Goal: Task Accomplishment & Management: Complete application form

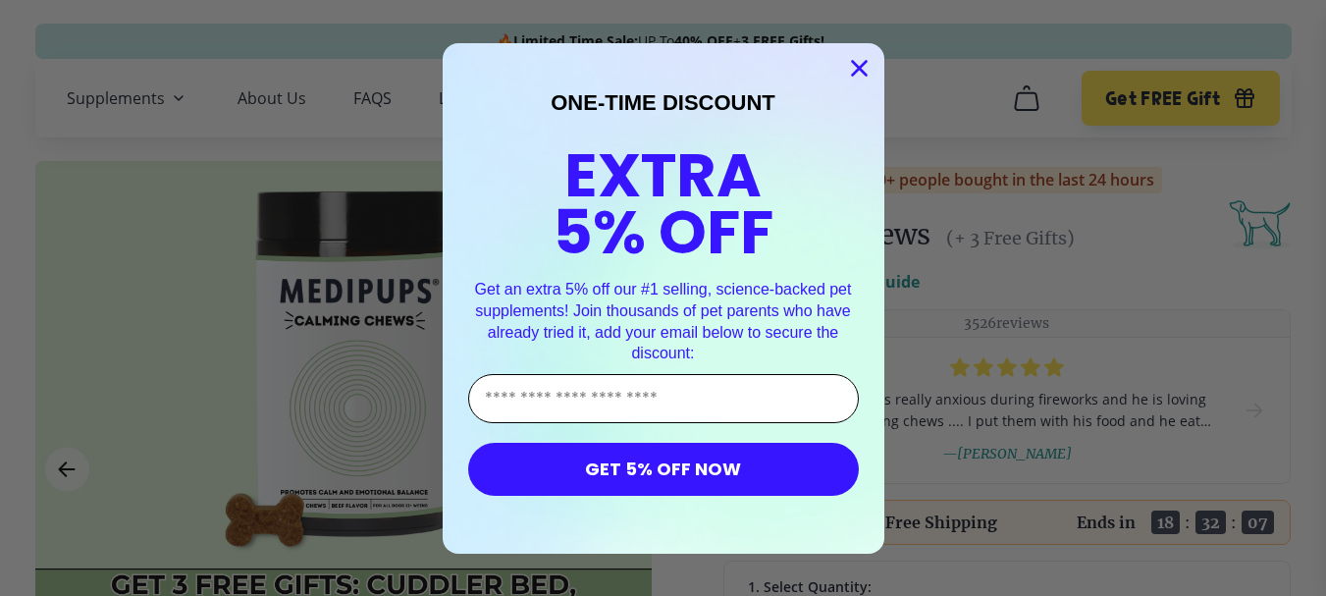
click at [695, 396] on input "Enter Your Email Address" at bounding box center [663, 398] width 391 height 49
type input "**********"
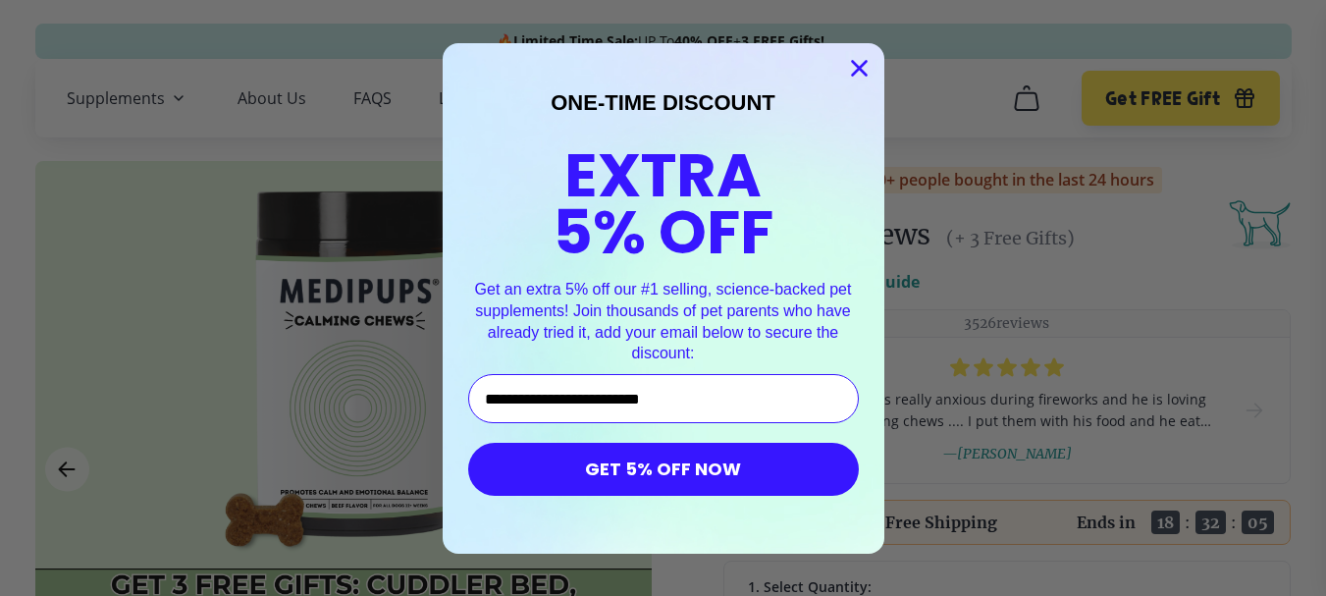
click at [690, 457] on button "GET 5% OFF NOW" at bounding box center [663, 469] width 391 height 53
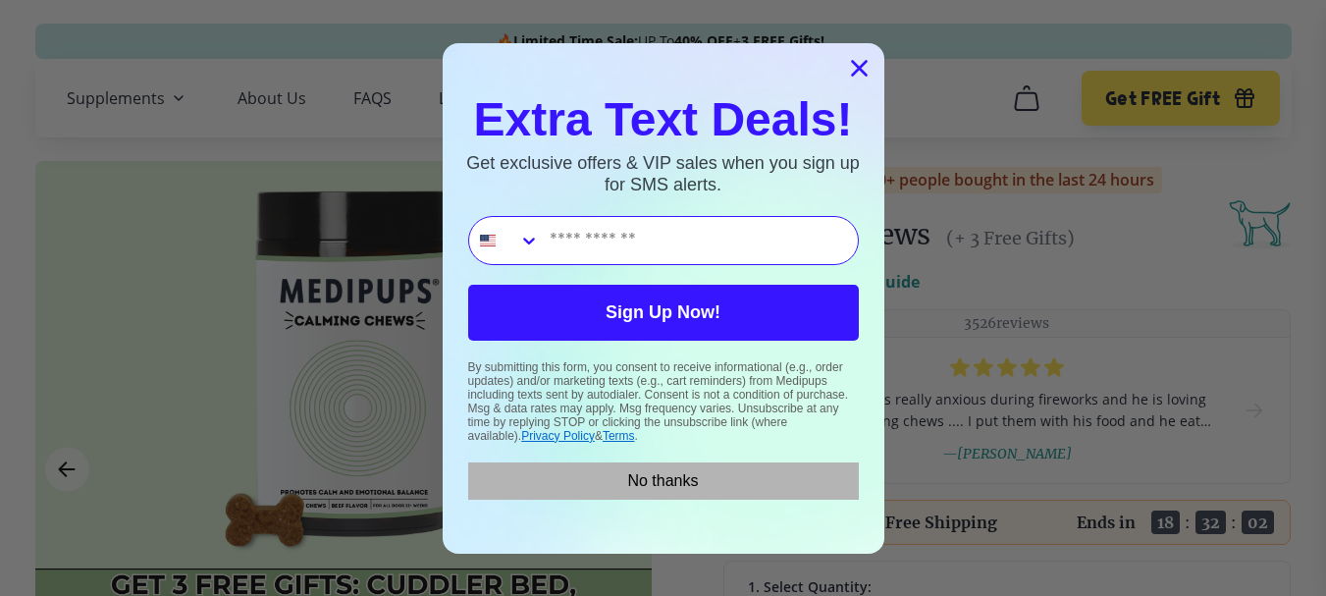
click at [708, 483] on button "No thanks" at bounding box center [663, 480] width 391 height 37
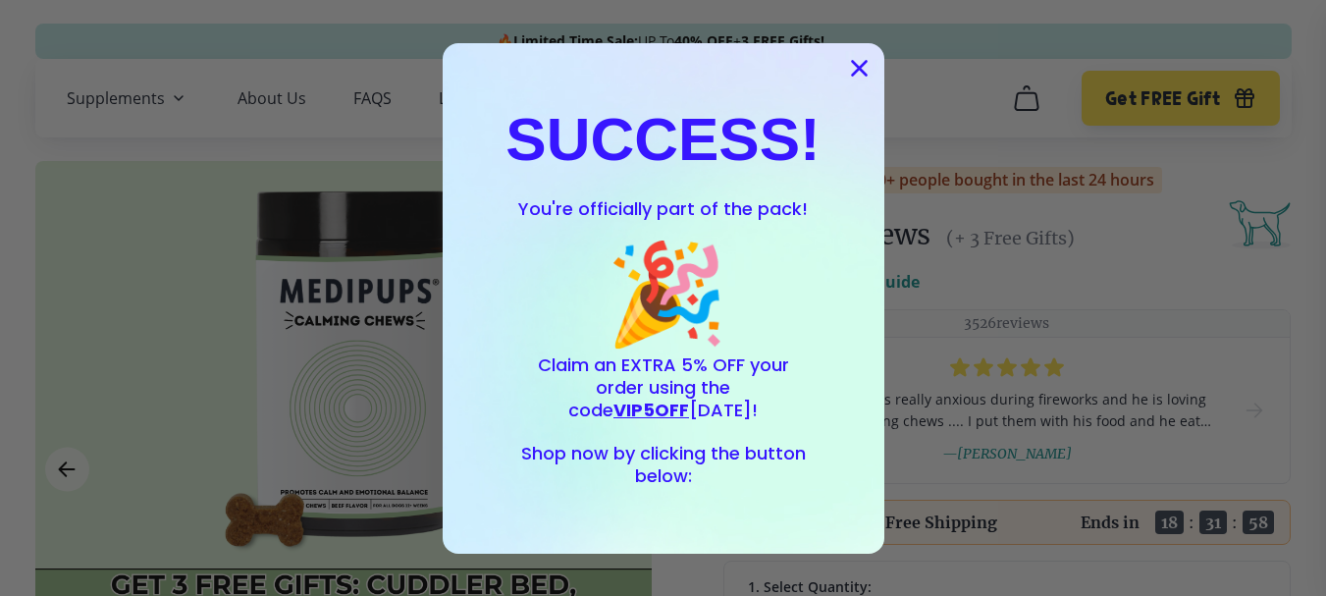
click at [864, 64] on icon "Close dialog" at bounding box center [859, 68] width 14 height 14
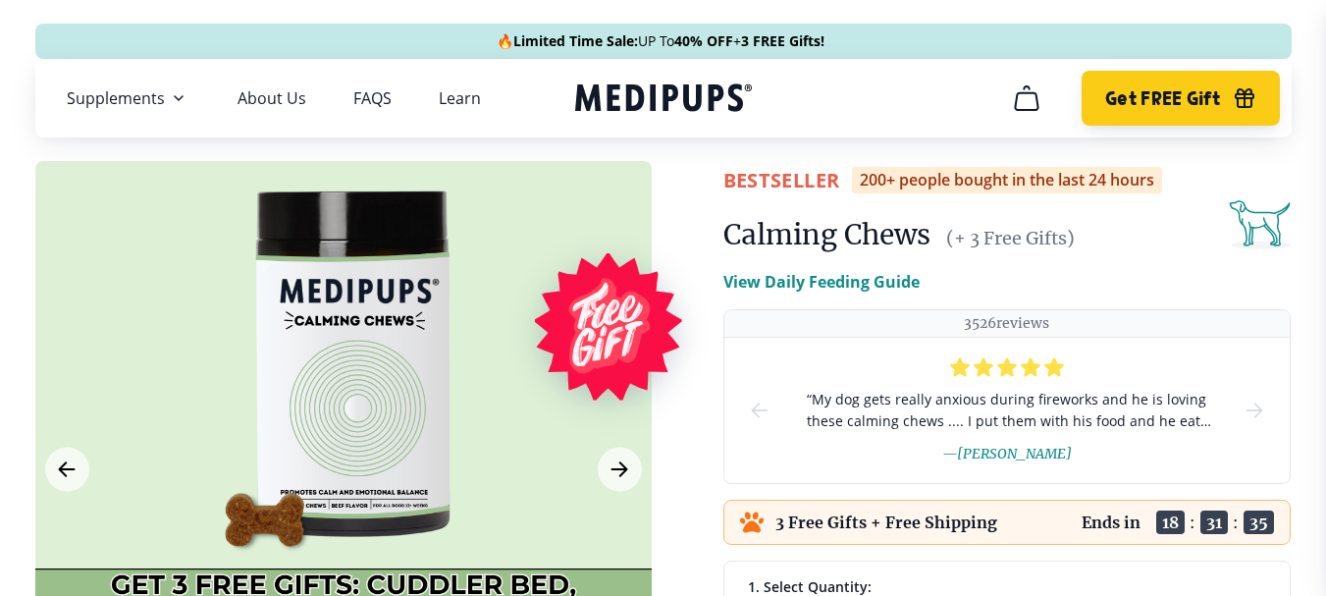
click at [1156, 97] on span "Get FREE Gift" at bounding box center [1162, 98] width 115 height 23
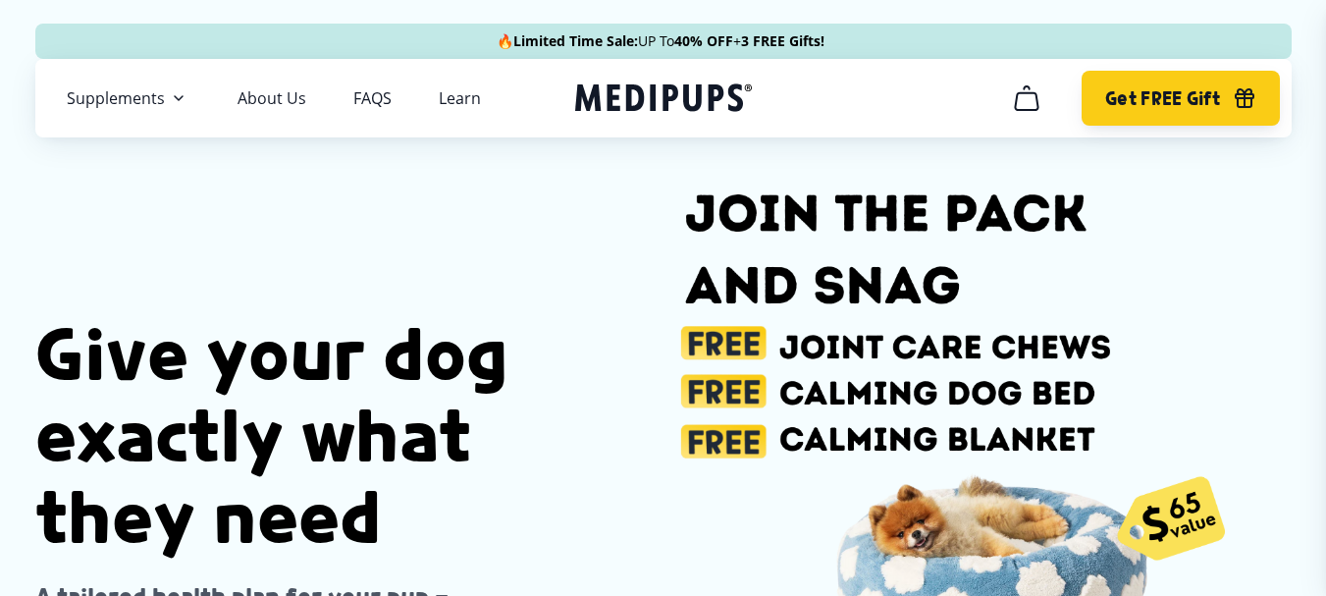
scroll to position [0, 196]
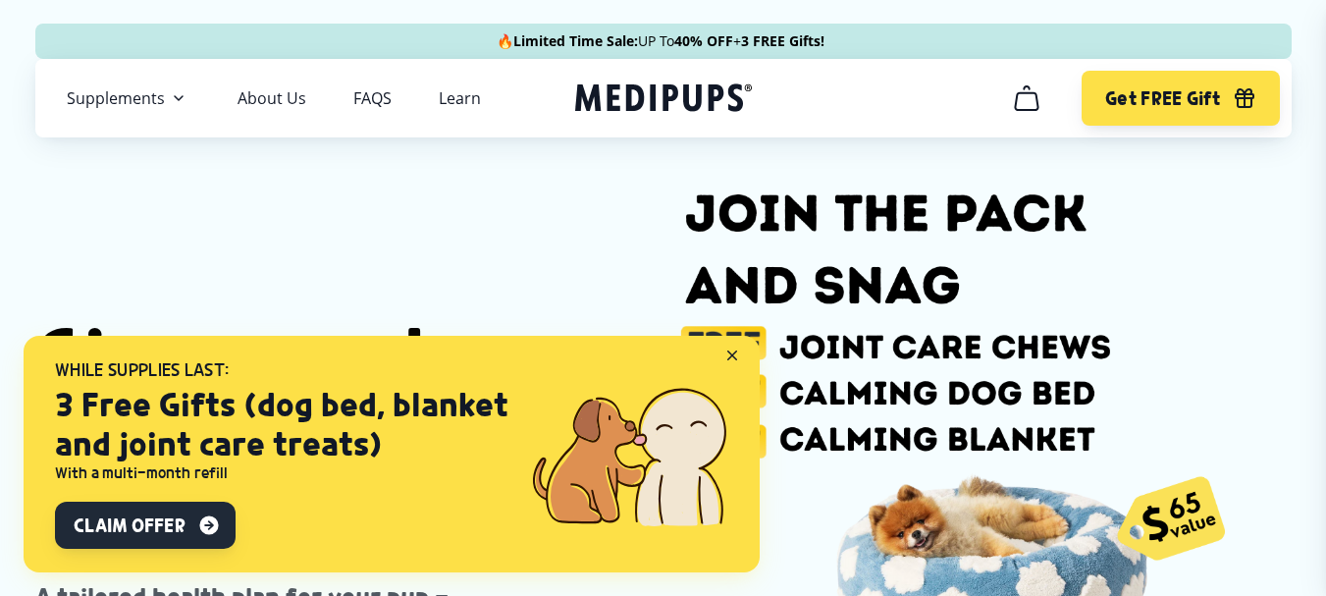
click at [177, 517] on span "Claim Offer" at bounding box center [129, 525] width 111 height 24
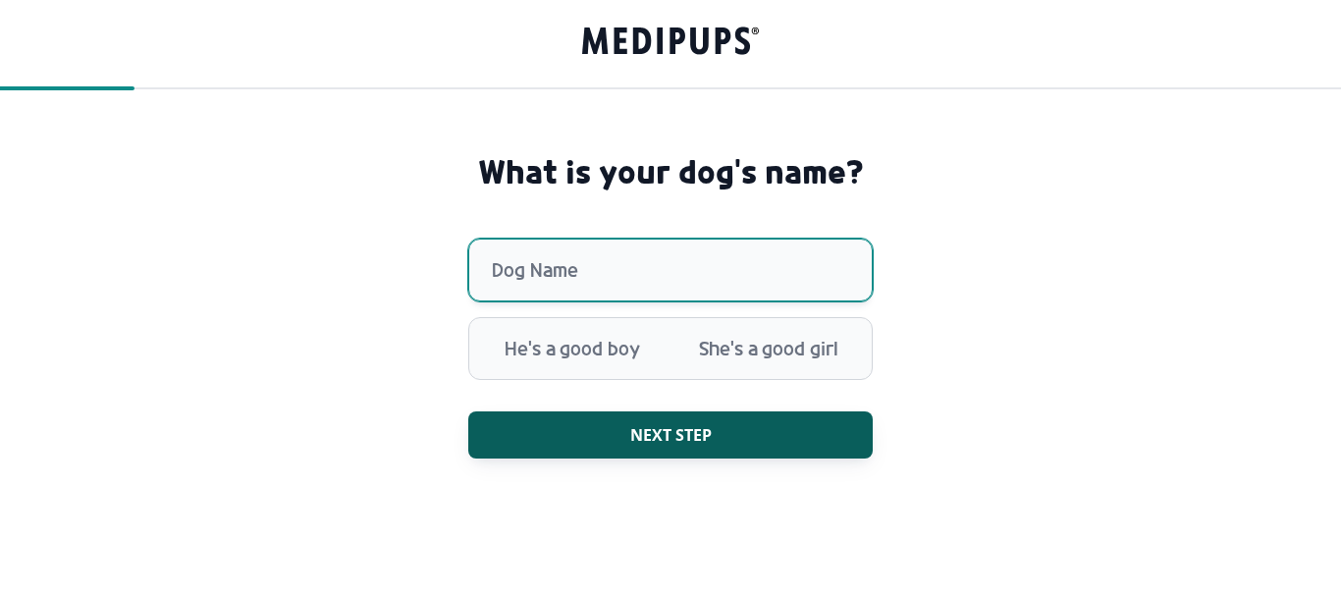
click at [549, 281] on input "Dog Name" at bounding box center [670, 270] width 404 height 63
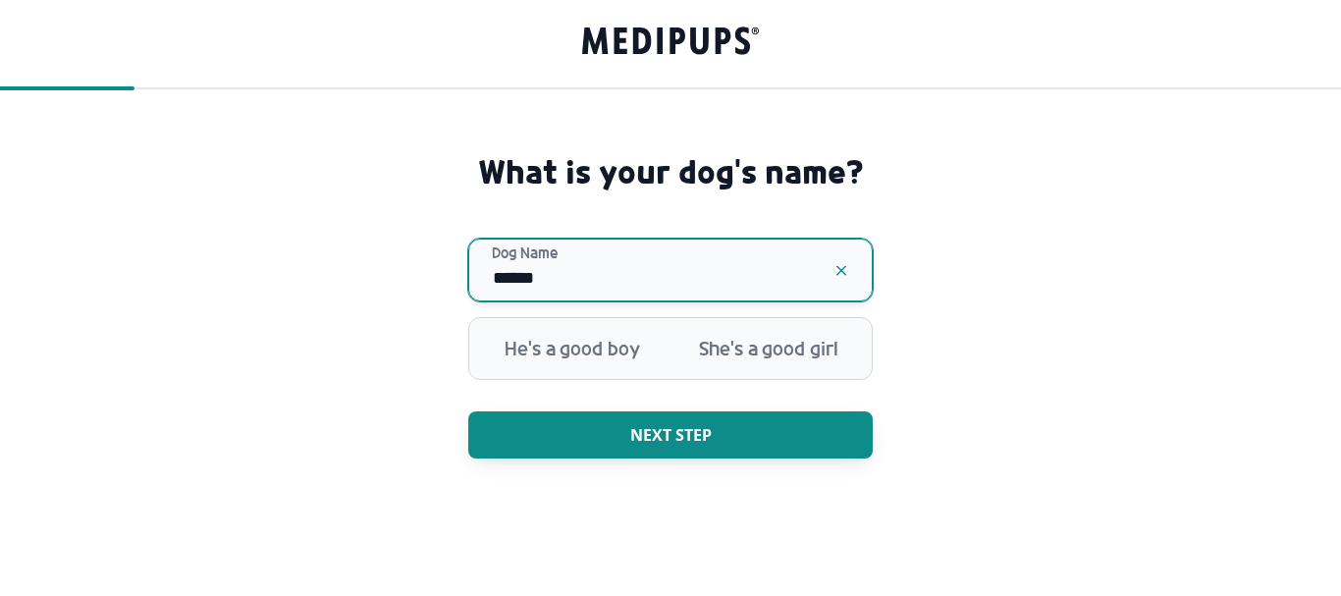
type input "******"
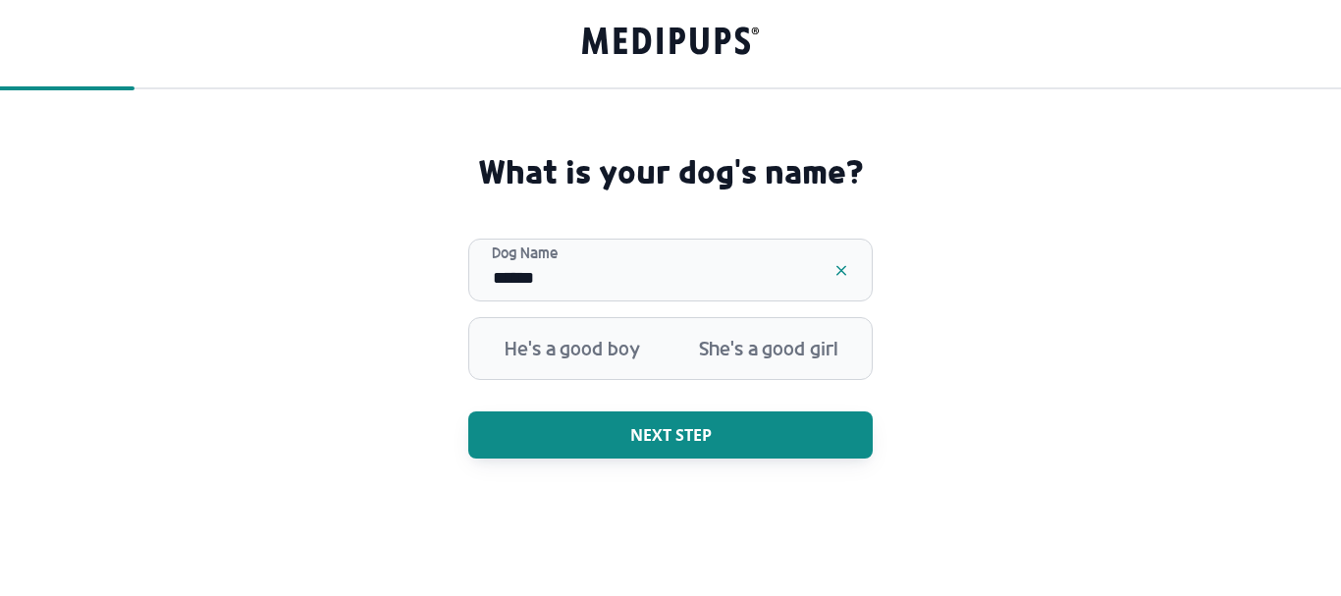
click at [660, 426] on span "Next step" at bounding box center [670, 435] width 81 height 20
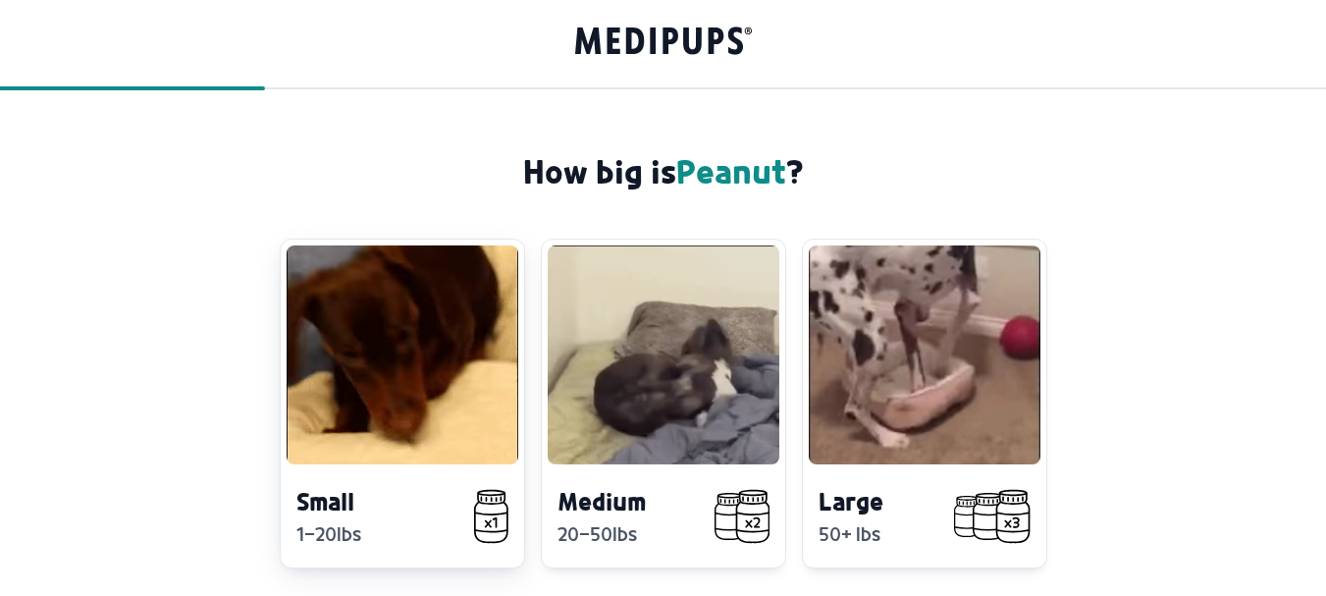
click at [361, 423] on video at bounding box center [403, 354] width 232 height 219
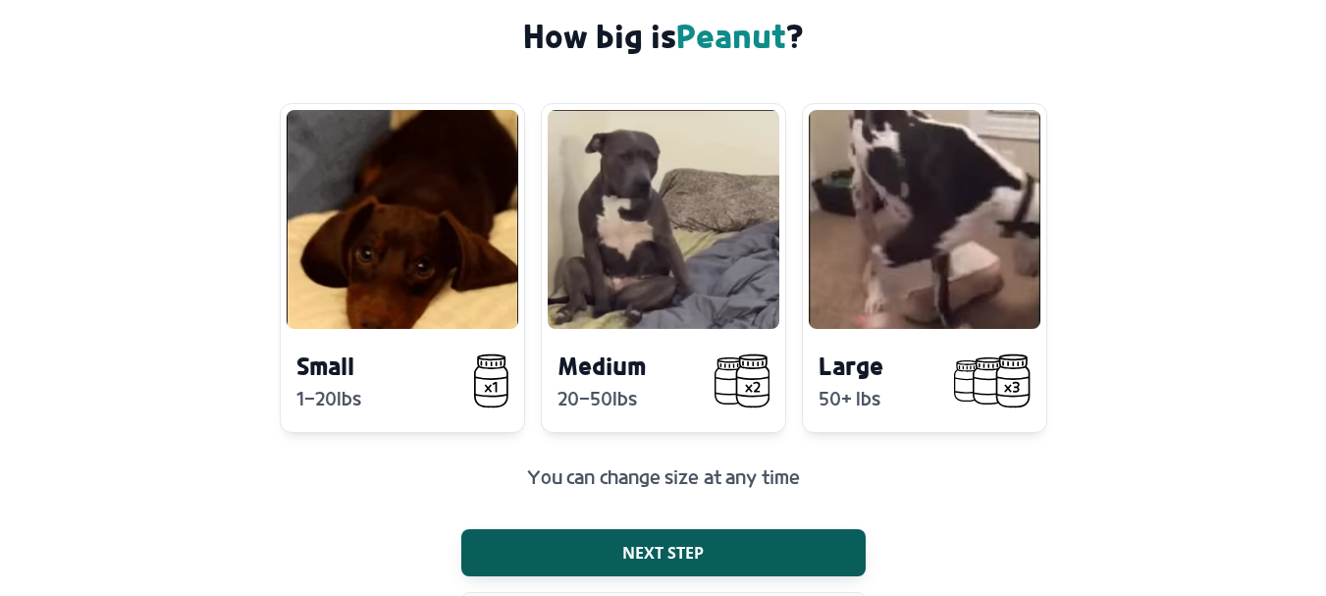
scroll to position [195, 0]
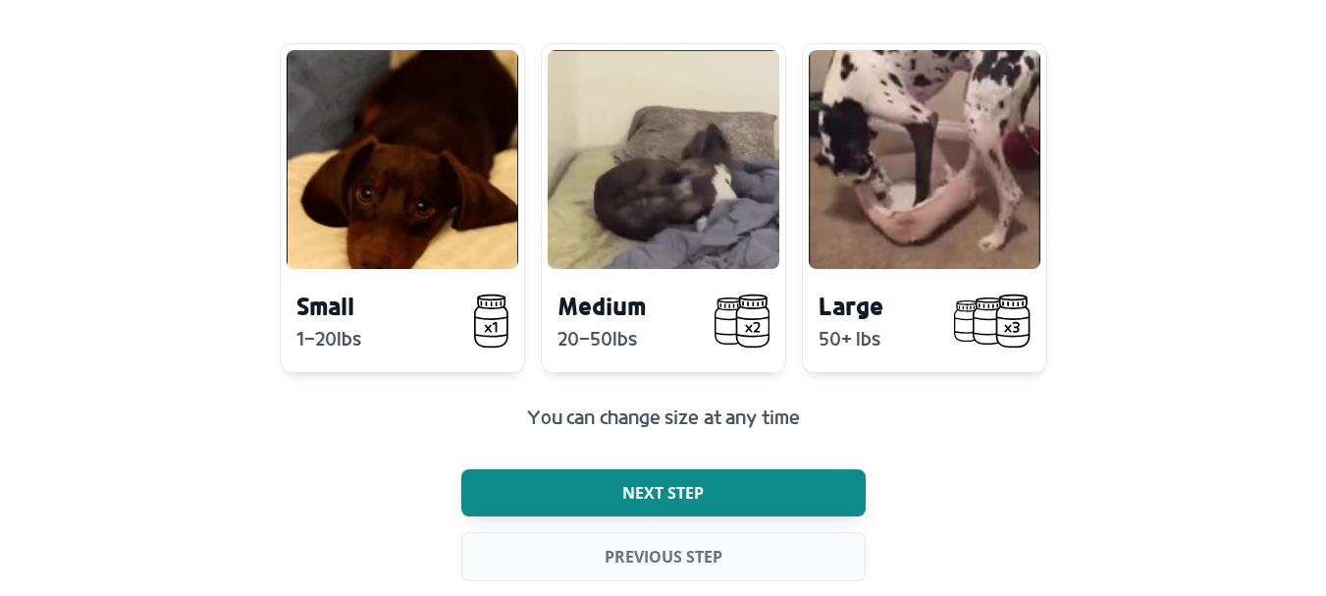
click at [659, 481] on button "Next step" at bounding box center [663, 492] width 404 height 47
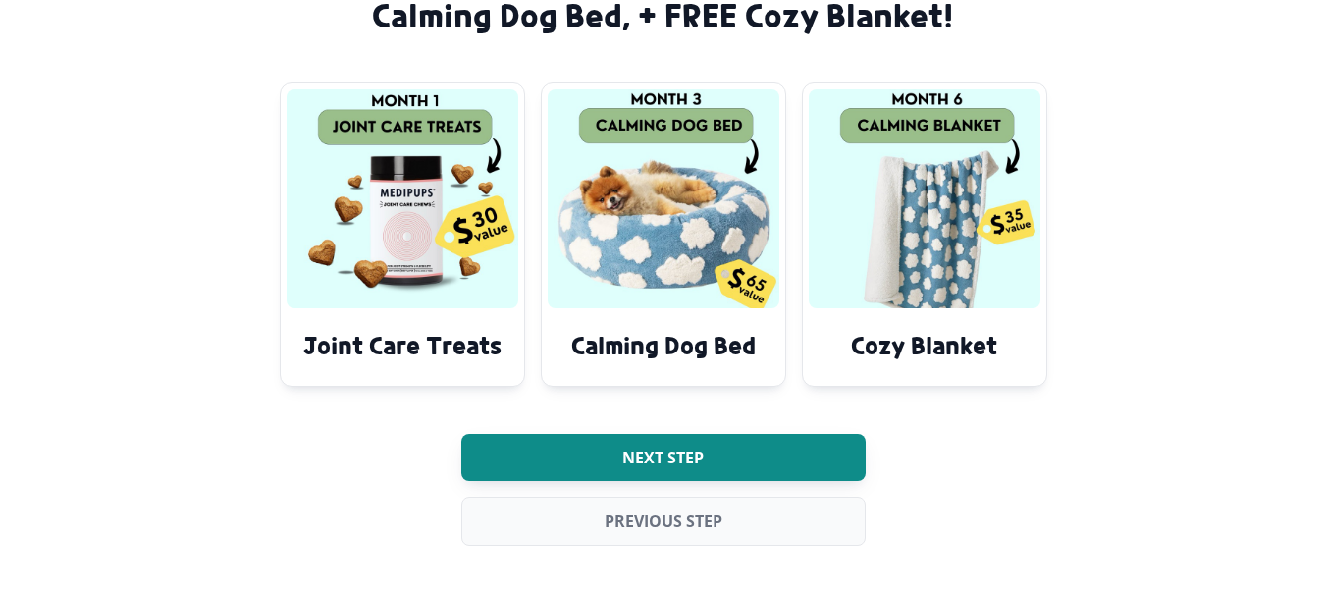
click at [665, 442] on button "Next step" at bounding box center [663, 457] width 404 height 47
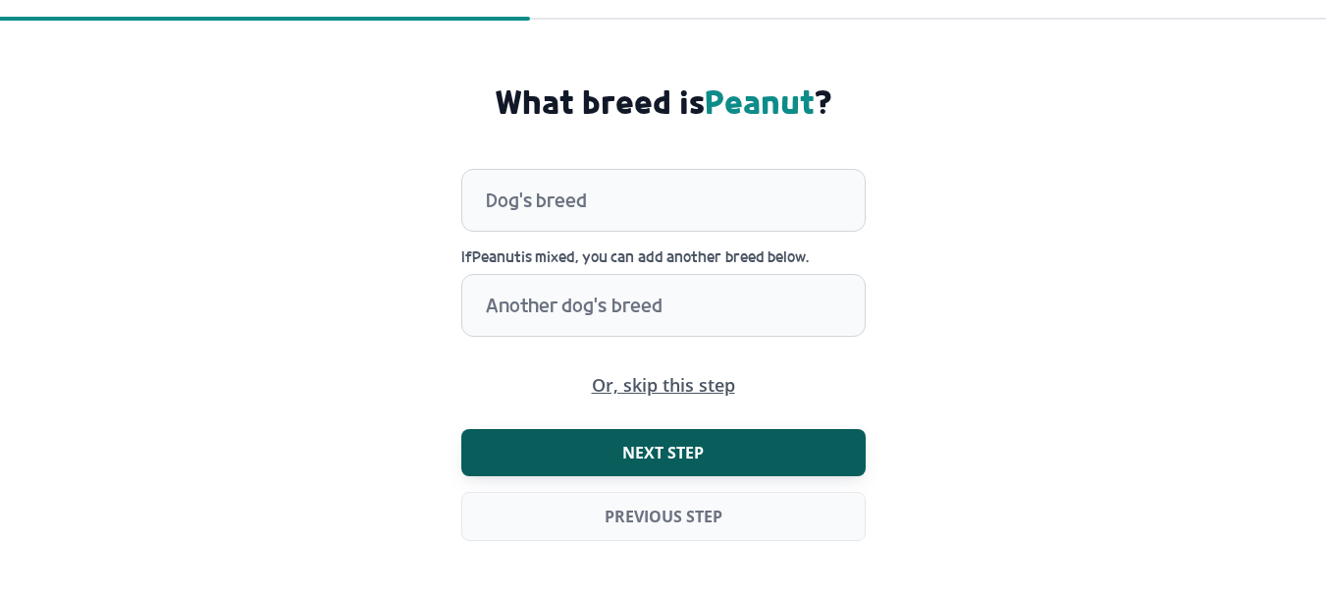
scroll to position [70, 0]
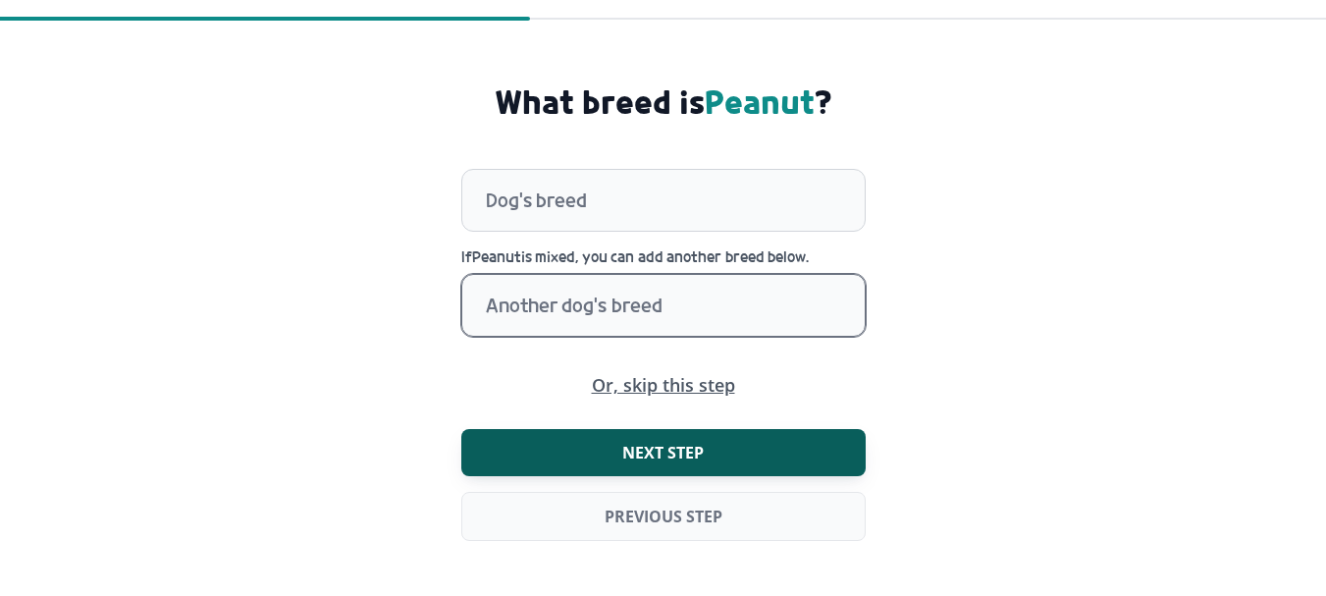
click at [660, 296] on div at bounding box center [675, 305] width 379 height 61
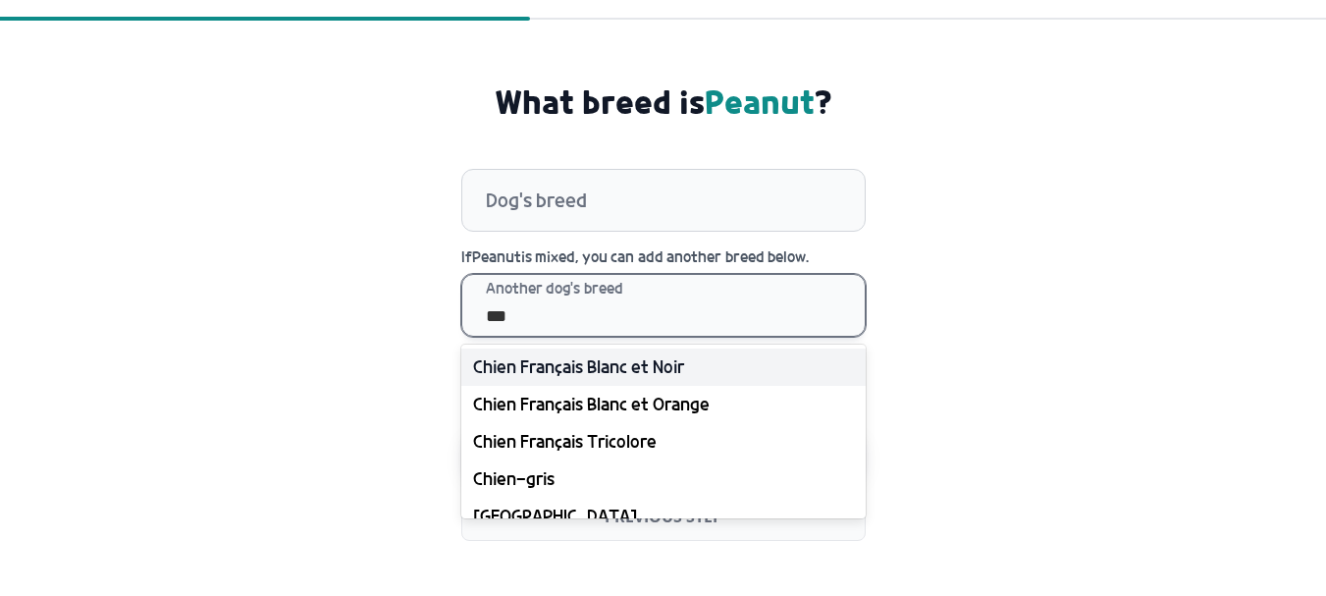
type input "****"
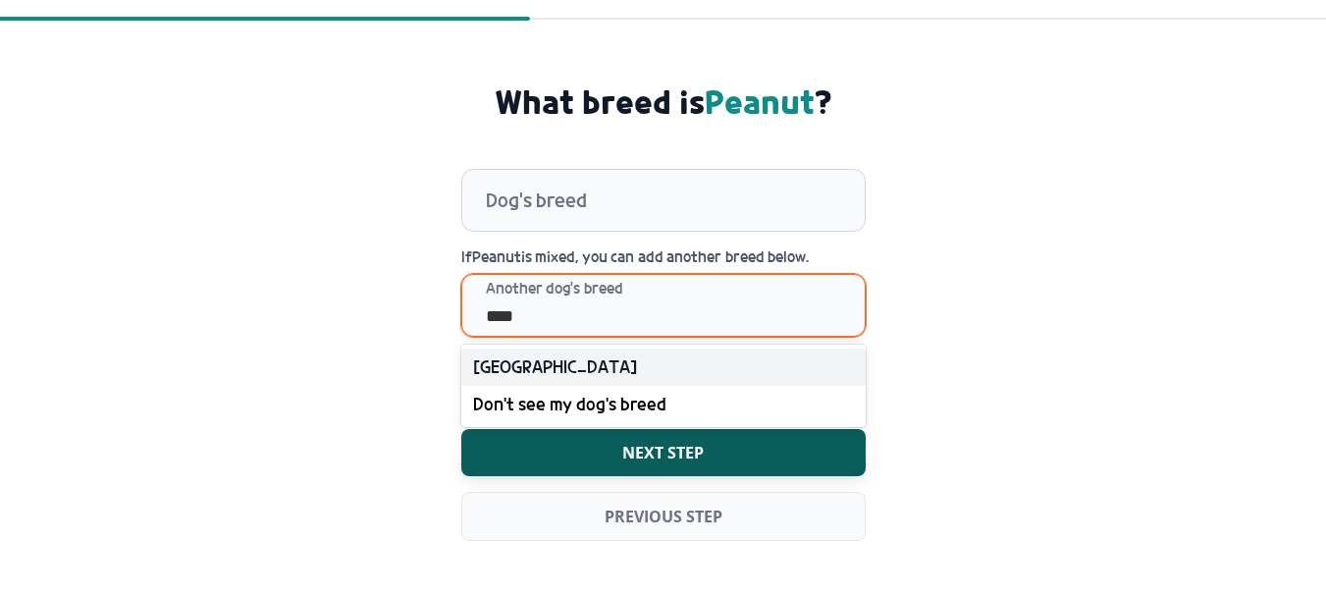
click at [580, 358] on div "[GEOGRAPHIC_DATA]" at bounding box center [663, 366] width 404 height 37
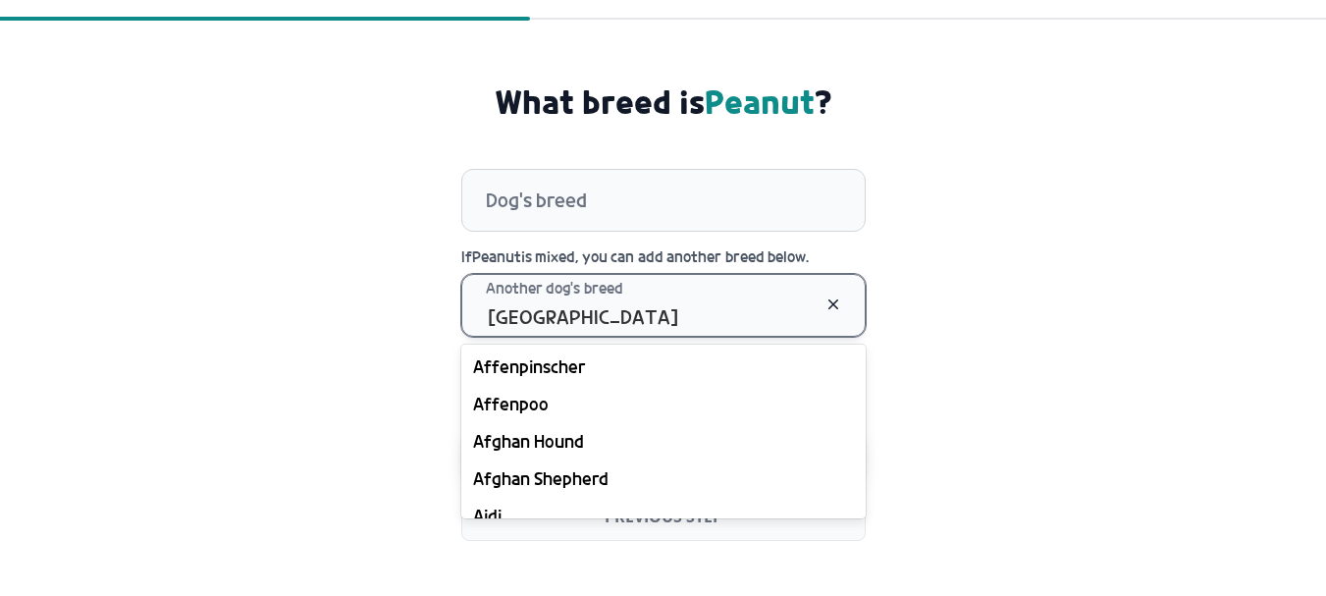
click at [691, 309] on div at bounding box center [645, 305] width 318 height 61
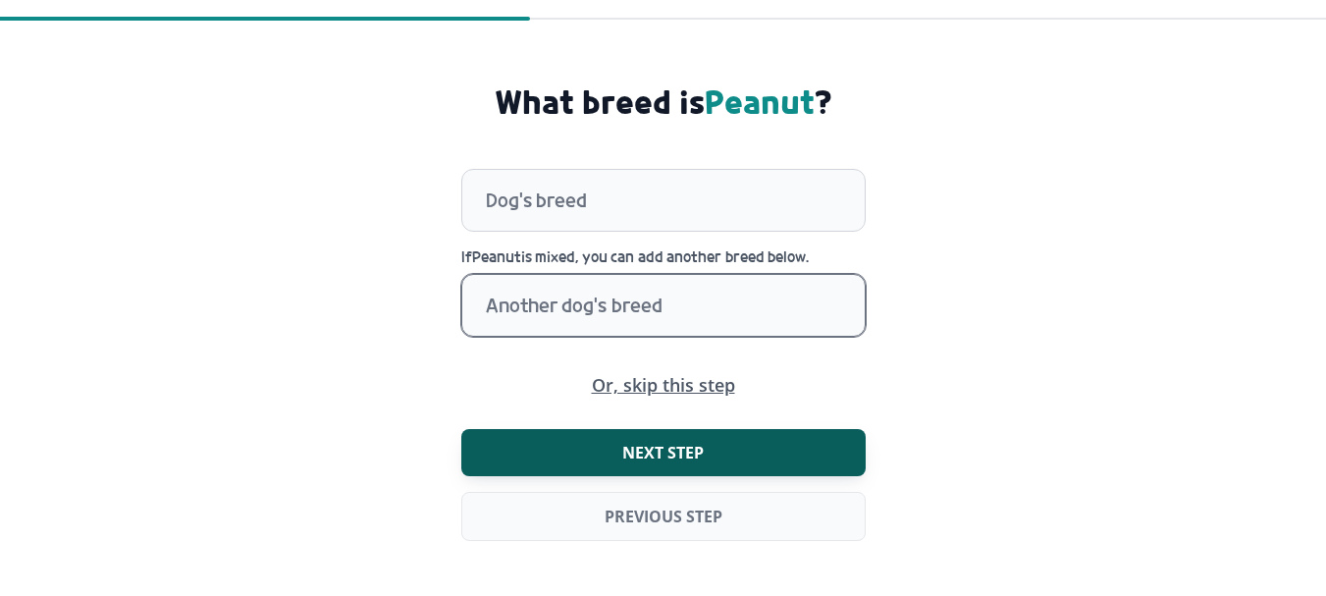
click at [895, 296] on form "What breed is Peanut ? Dog's breed Dog's breed If Peanut is mixed, you can add …" at bounding box center [663, 338] width 1326 height 513
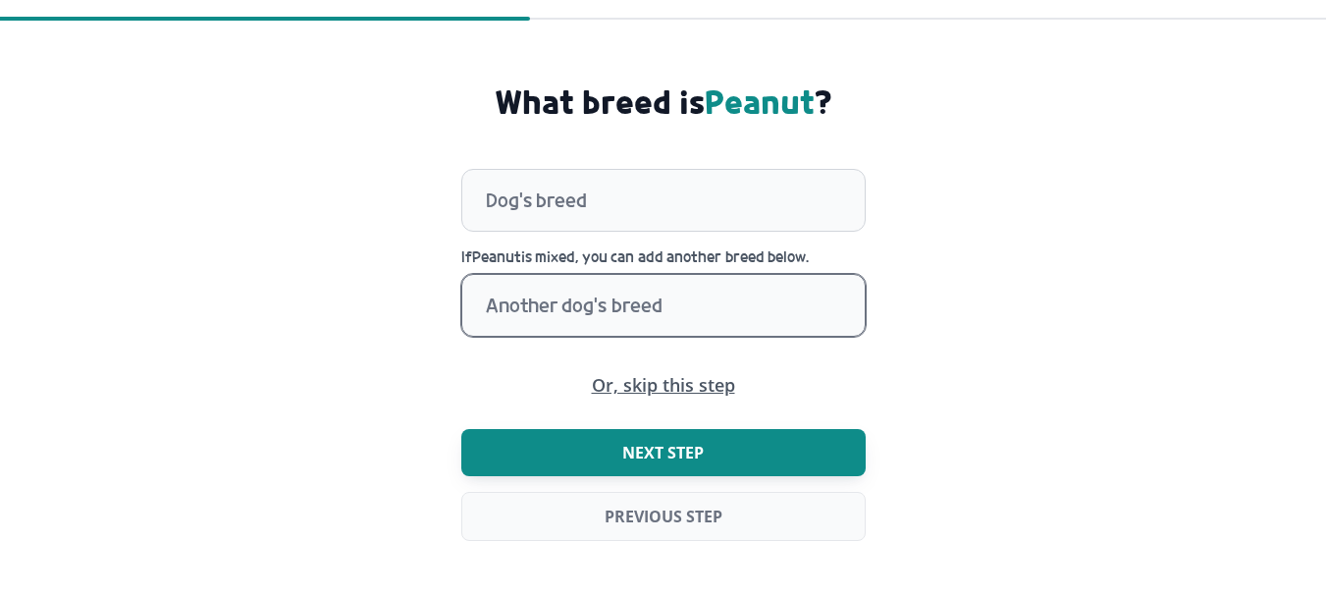
click at [663, 453] on span "Next step" at bounding box center [662, 453] width 81 height 20
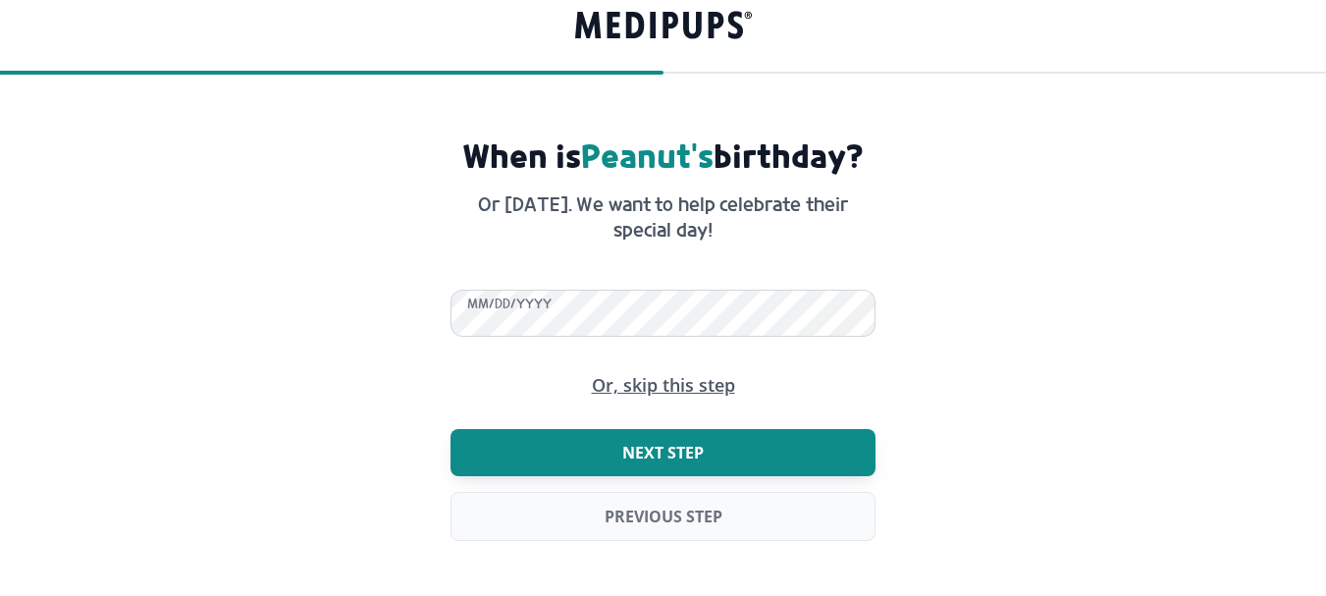
click at [672, 451] on span "Next step" at bounding box center [662, 453] width 81 height 20
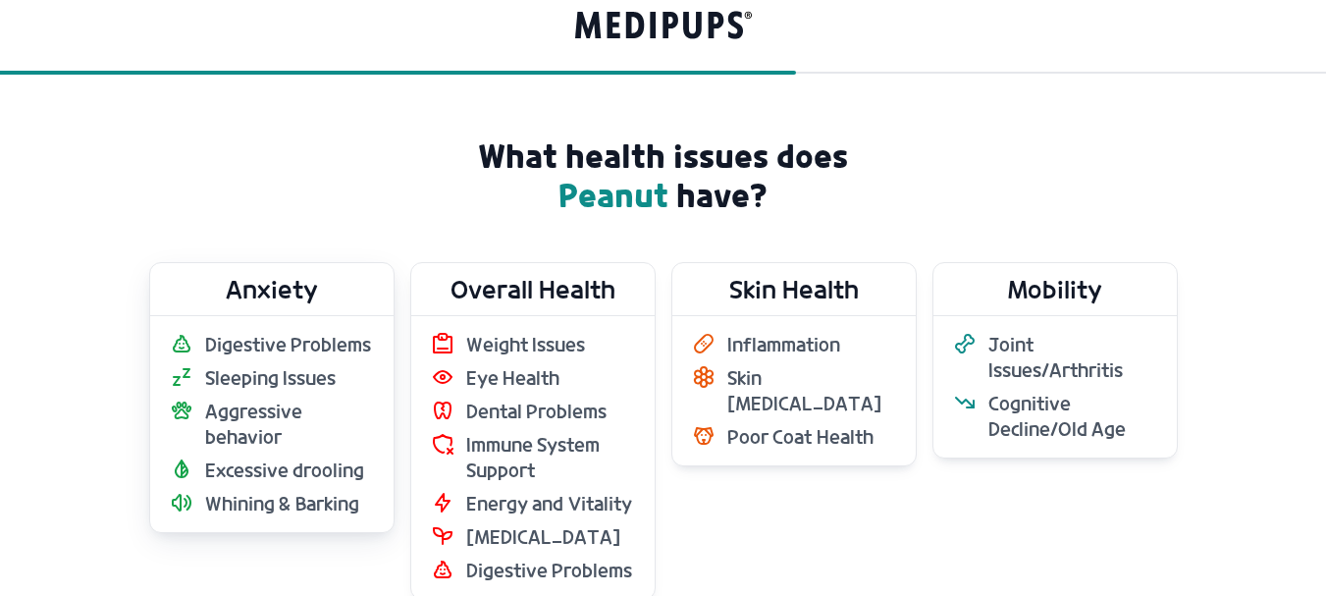
click at [296, 429] on span "Aggressive behavior" at bounding box center [289, 424] width 169 height 51
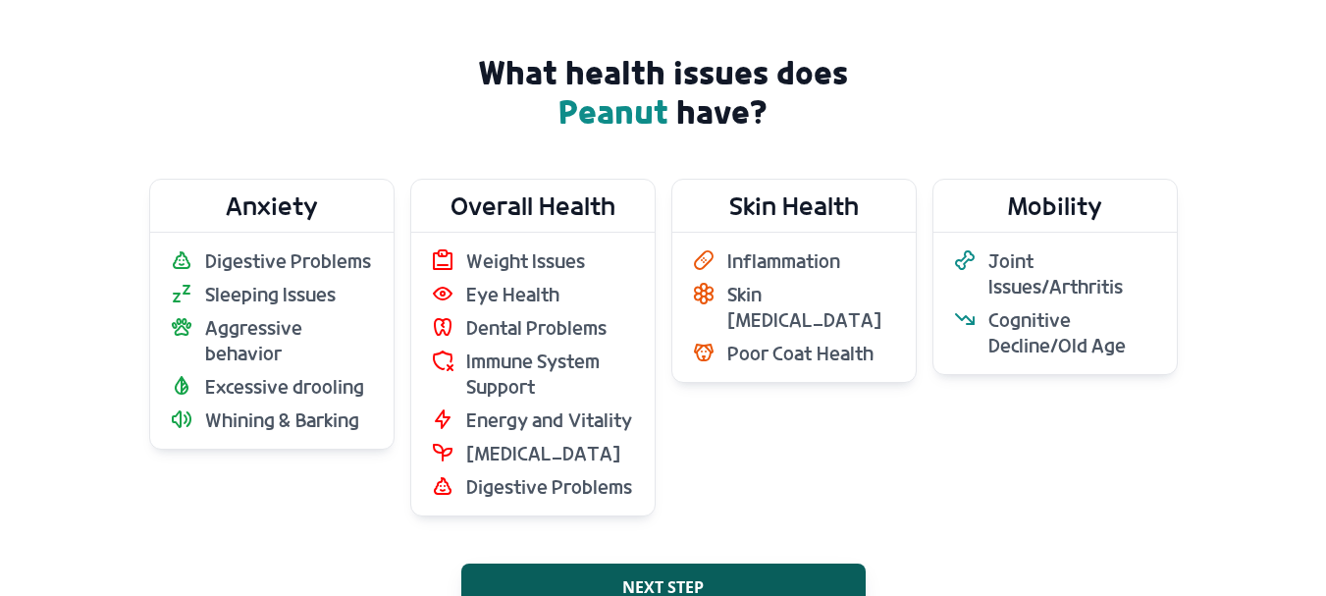
scroll to position [134, 0]
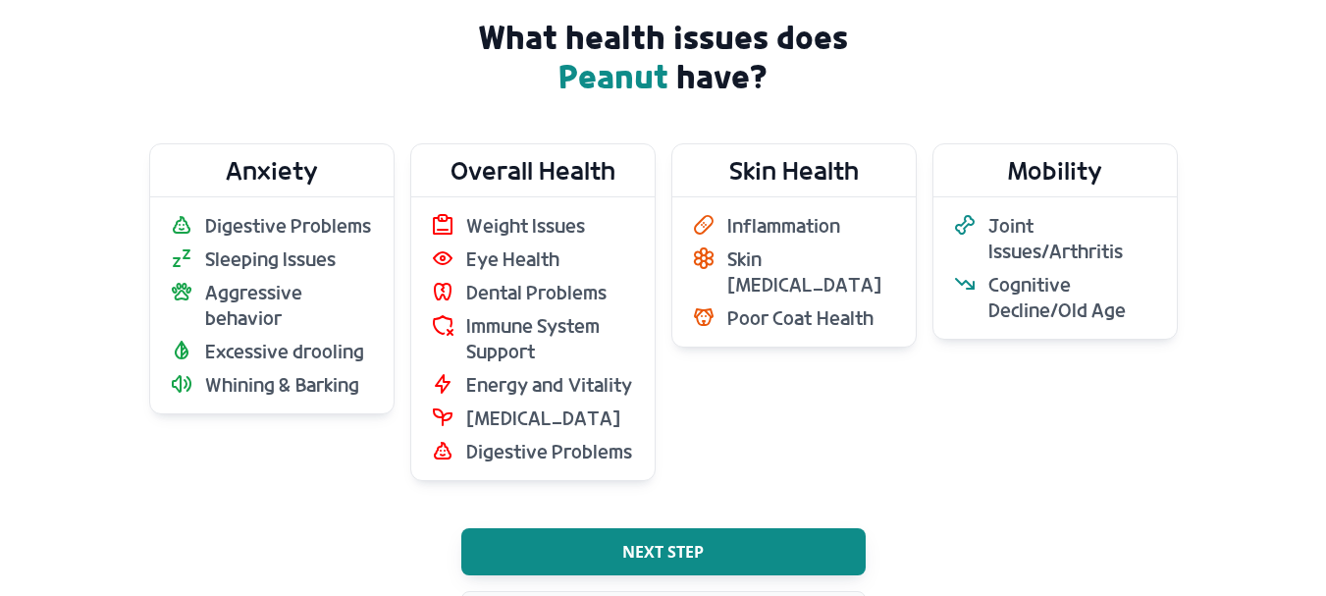
click at [678, 548] on span "Next step" at bounding box center [662, 552] width 81 height 20
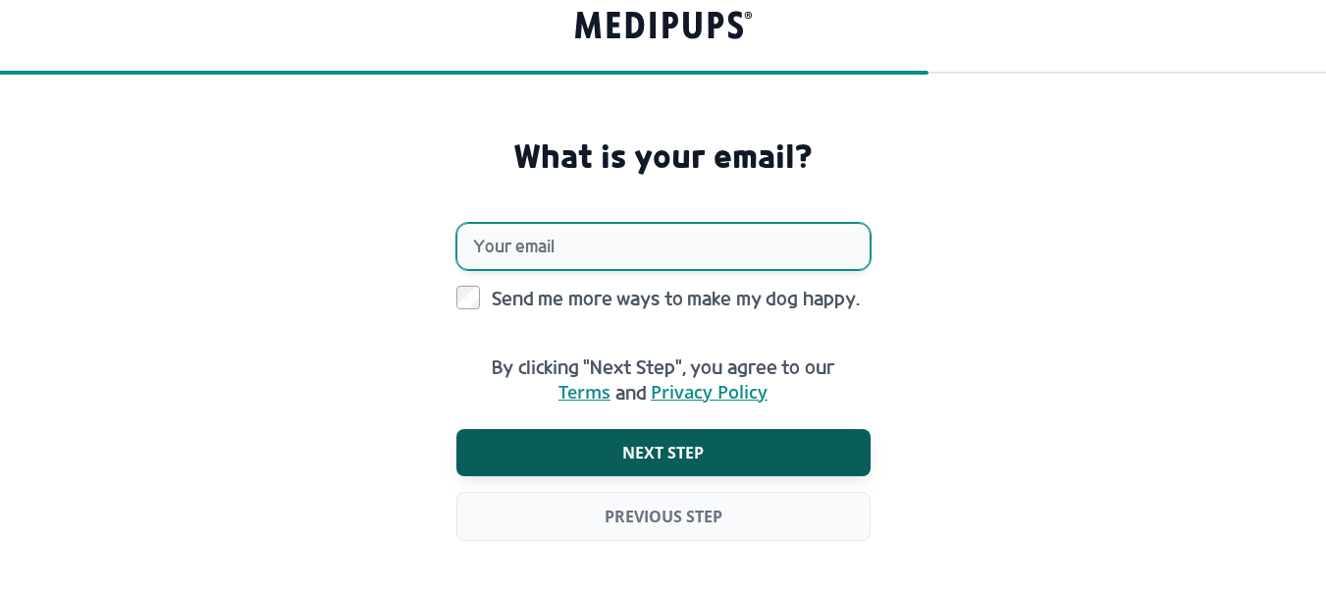
click at [568, 245] on input "Your email" at bounding box center [663, 246] width 414 height 47
type input "**********"
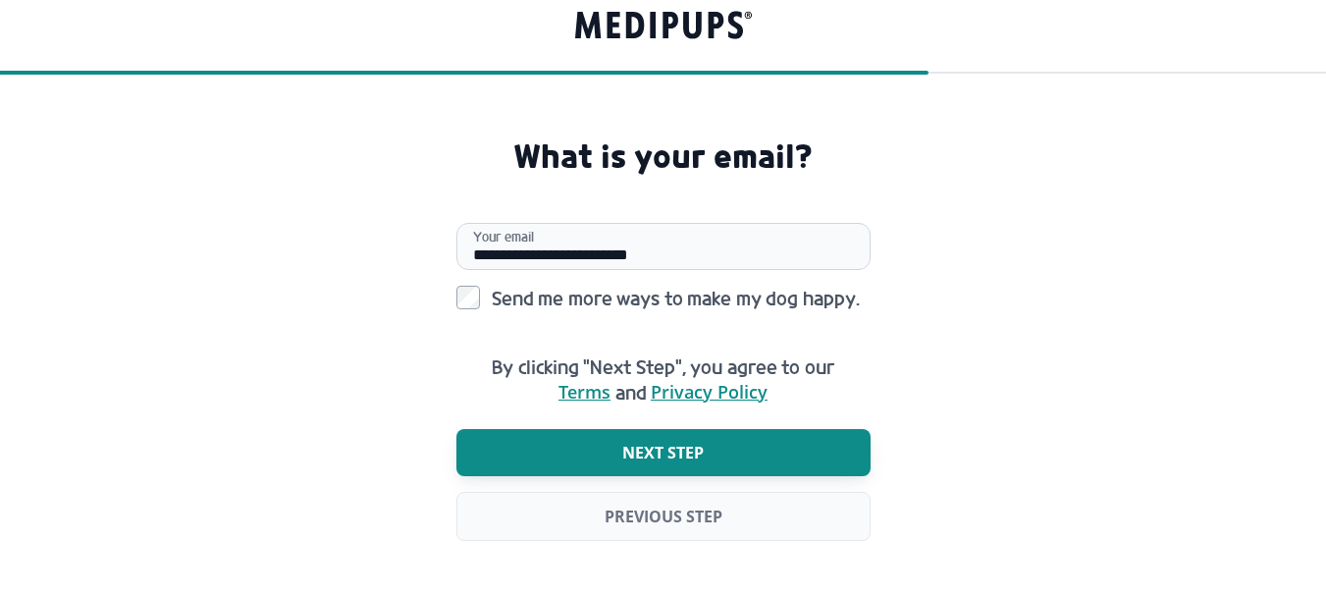
click at [657, 446] on span "Next step" at bounding box center [662, 453] width 81 height 20
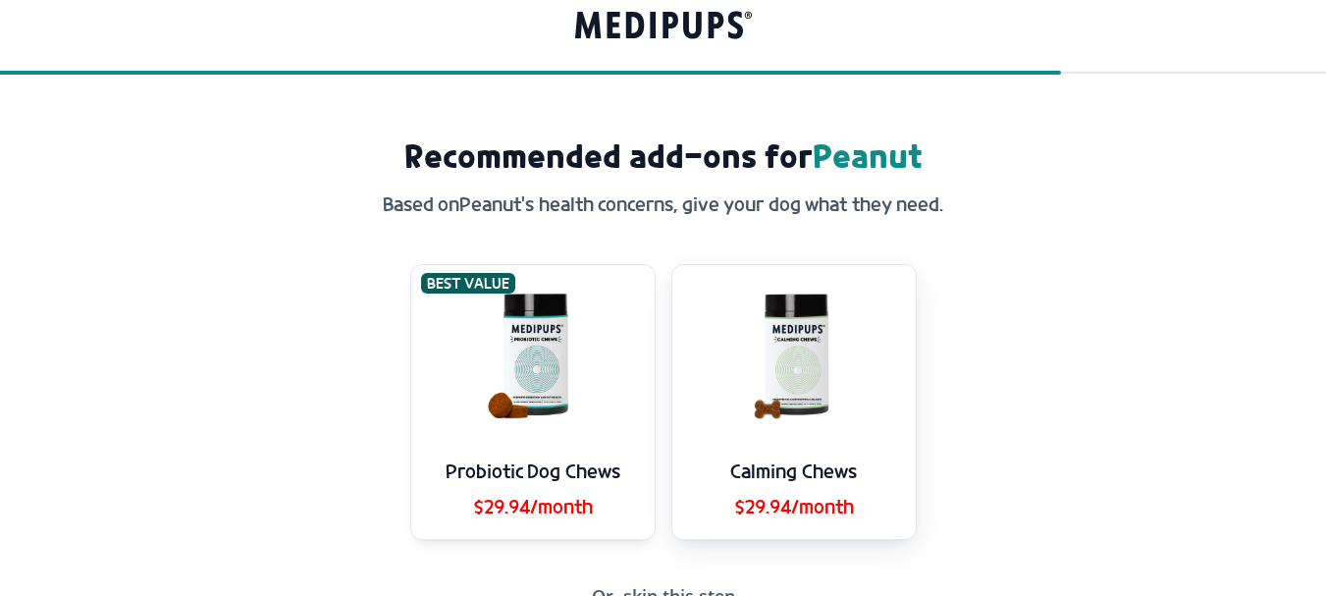
click at [811, 432] on img at bounding box center [794, 354] width 168 height 178
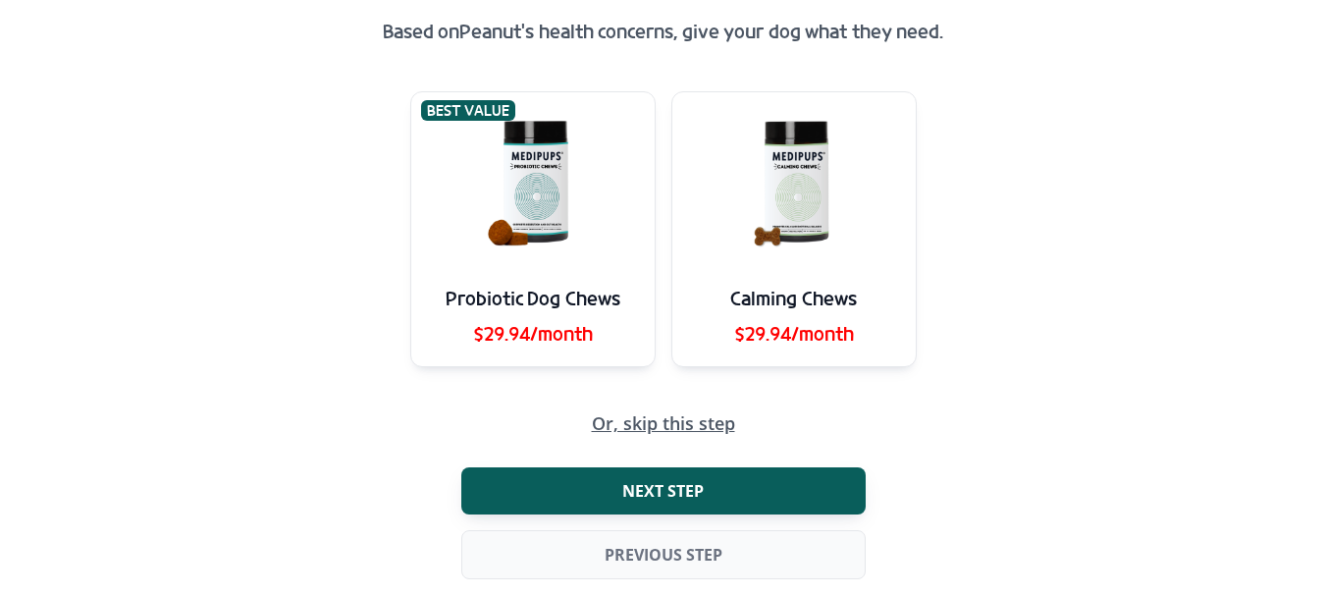
scroll to position [196, 0]
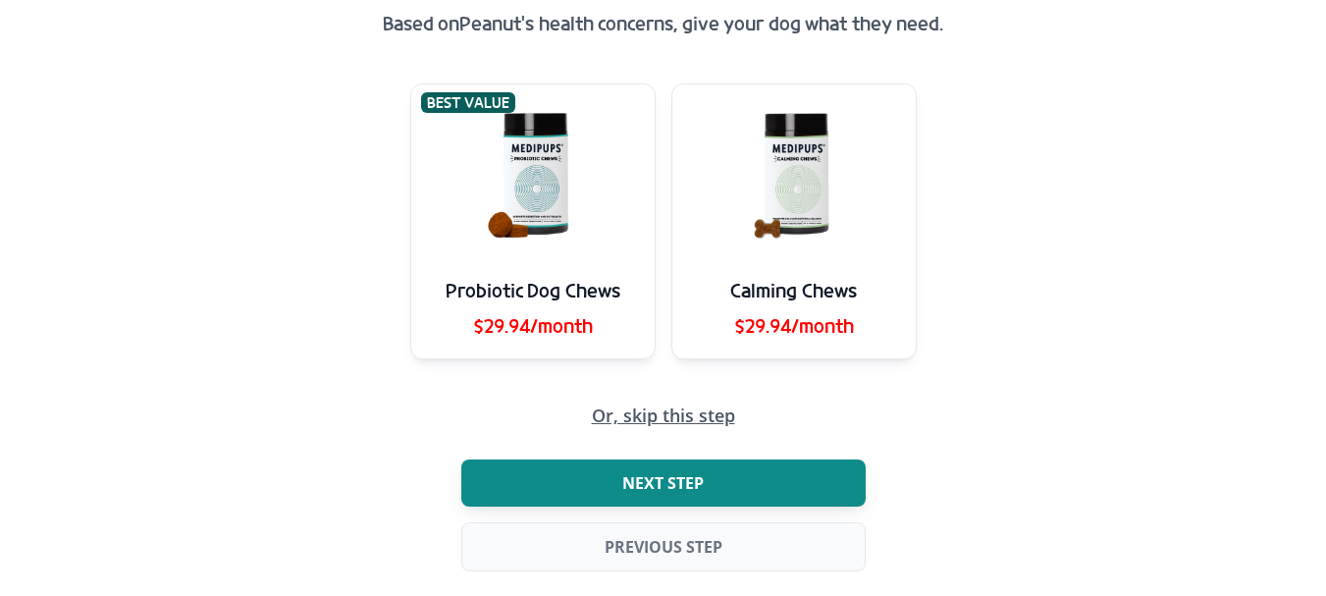
click at [682, 479] on span "Next step" at bounding box center [662, 483] width 81 height 20
